Goal: Information Seeking & Learning: Understand process/instructions

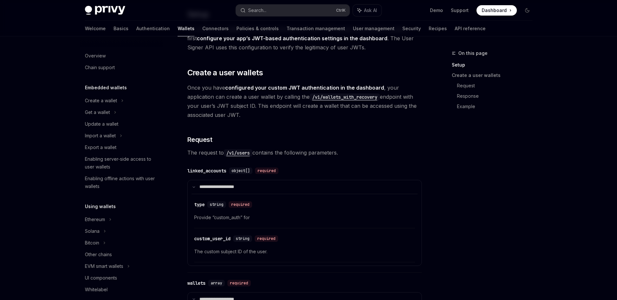
scroll to position [65, 0]
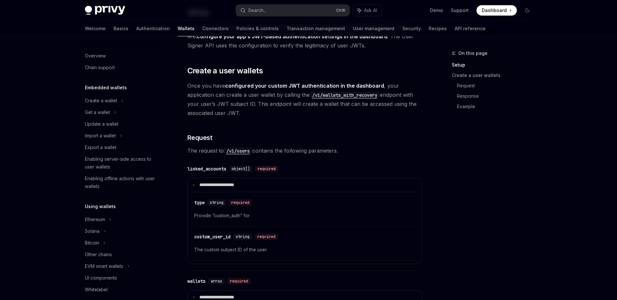
click at [340, 93] on code "/v1/wallets_with_recovery" at bounding box center [345, 95] width 70 height 7
type textarea "*"
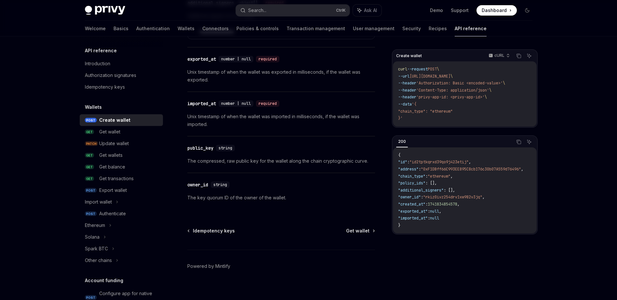
scroll to position [893, 0]
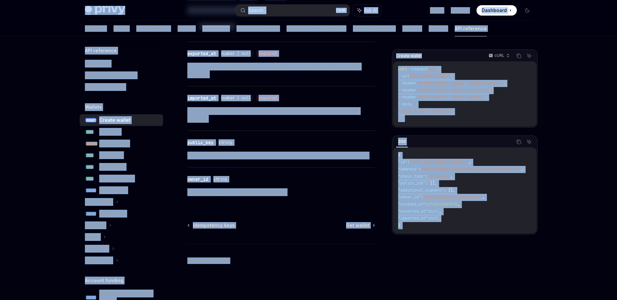
copy div "Privy Docs home page Search... Ctrl K Ask AI Demo Support Dashboard Dashboard S…"
click at [287, 83] on div "​ exported_at number | null required Unix timestamp of when the wallet was expo…" at bounding box center [281, 64] width 188 height 44
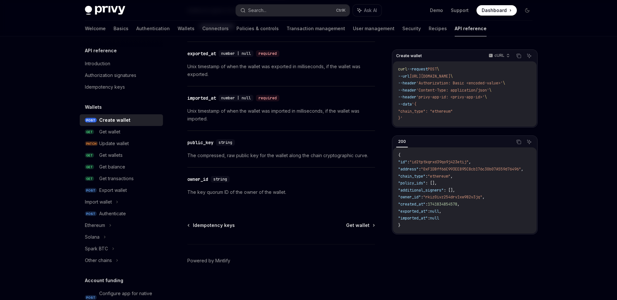
click at [484, 9] on span "Dashboard" at bounding box center [494, 10] width 25 height 7
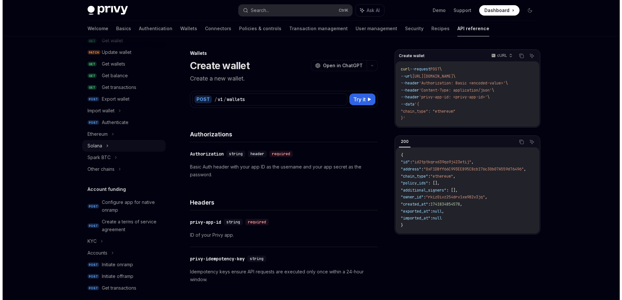
scroll to position [130, 0]
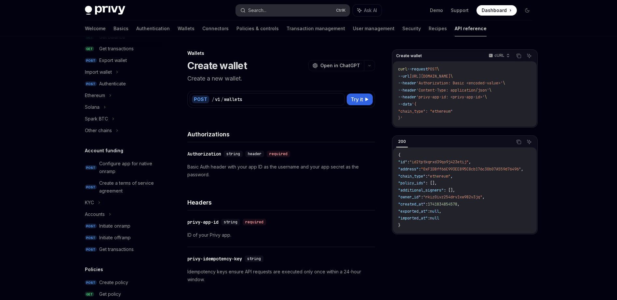
click at [272, 16] on button "Search... Ctrl K" at bounding box center [293, 11] width 114 height 12
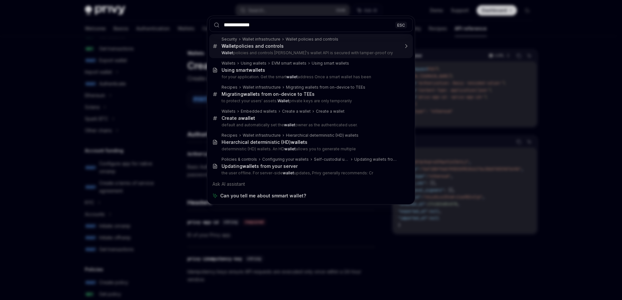
type input "**********"
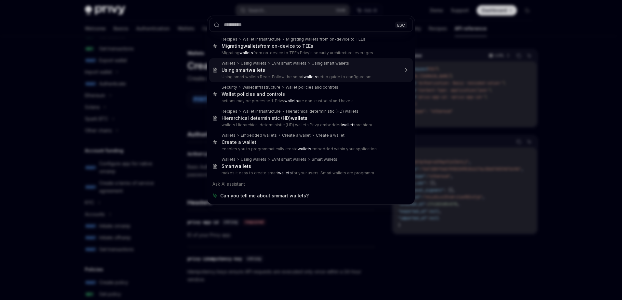
type textarea "*"
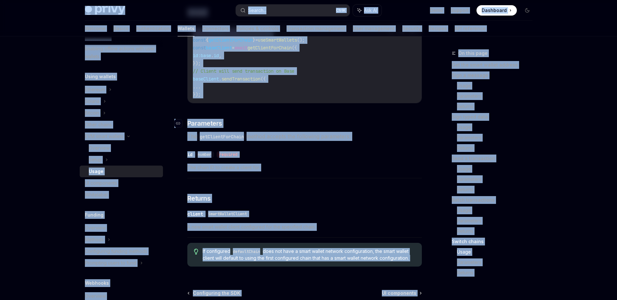
scroll to position [2000, 0]
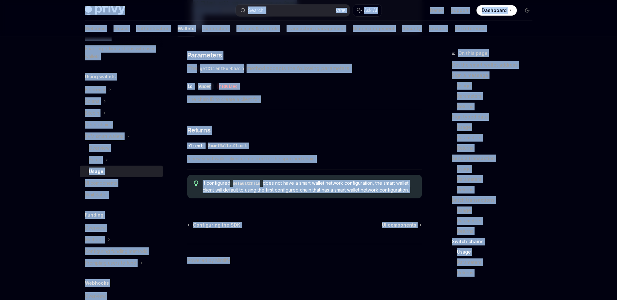
copy div "Privy Docs home page Search... Ctrl K Ask AI Demo Support Dashboard Dashboard S…"
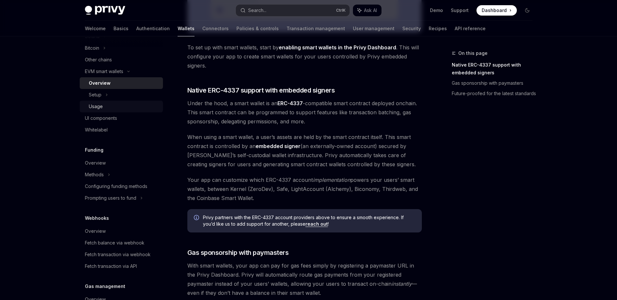
scroll to position [314, 0]
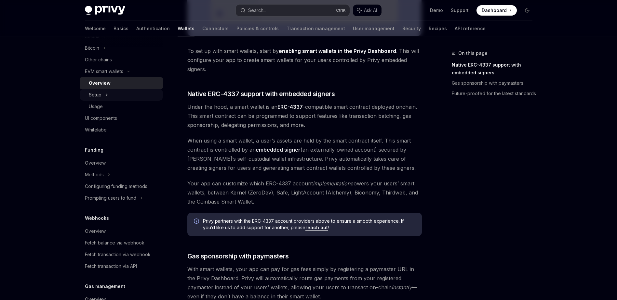
click at [124, 94] on div "Setup" at bounding box center [121, 95] width 83 height 12
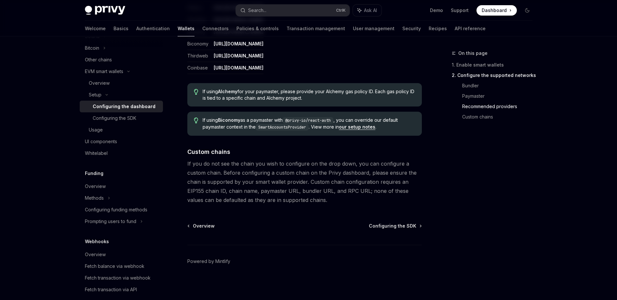
scroll to position [857, 0]
click at [152, 112] on link "Configuring the dashboard" at bounding box center [121, 107] width 83 height 12
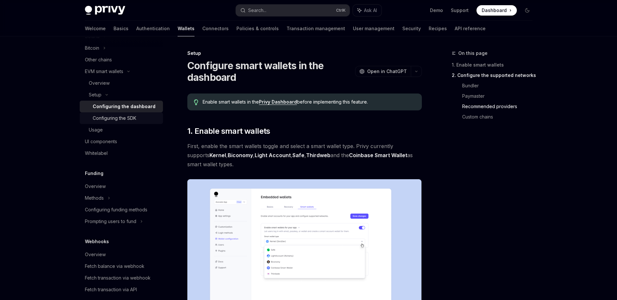
click at [149, 116] on div "Configuring the SDK" at bounding box center [126, 118] width 66 height 8
type textarea "*"
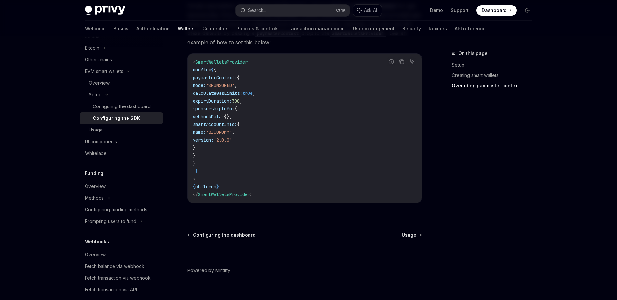
scroll to position [546, 0]
